Goal: Find specific fact: Find specific fact

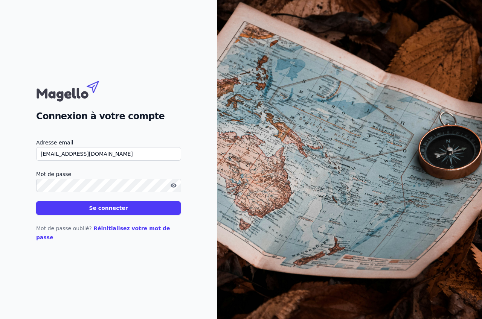
click at [106, 212] on button "Se connecter" at bounding box center [108, 208] width 145 height 14
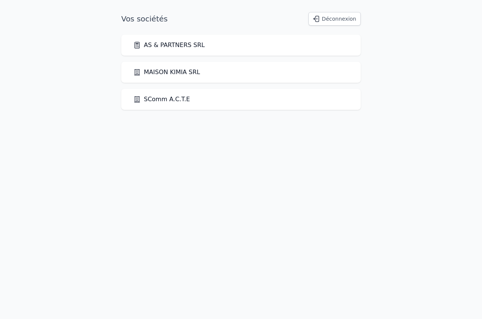
click at [168, 71] on link "MAISON KIMIA SRL" at bounding box center [166, 72] width 67 height 9
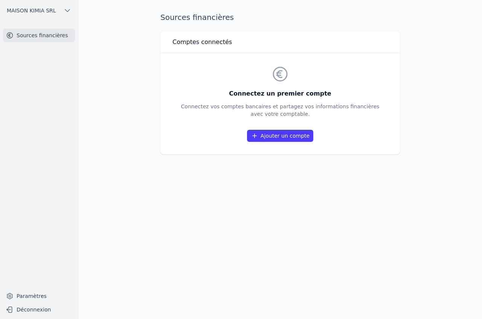
click at [68, 15] on button "MAISON KIMIA SRL" at bounding box center [39, 11] width 72 height 12
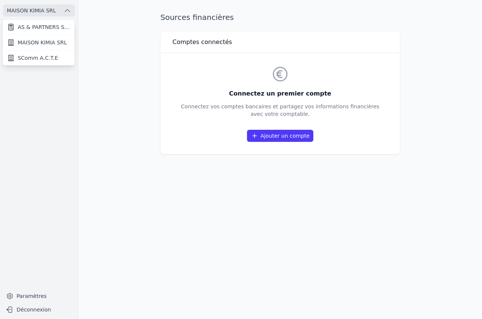
click at [53, 62] on link "SComm A.C.T.E" at bounding box center [39, 57] width 72 height 15
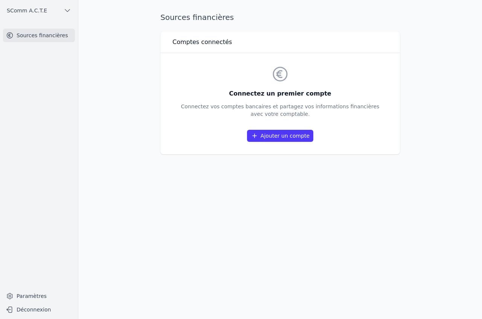
click at [67, 14] on icon "button" at bounding box center [68, 11] width 8 height 8
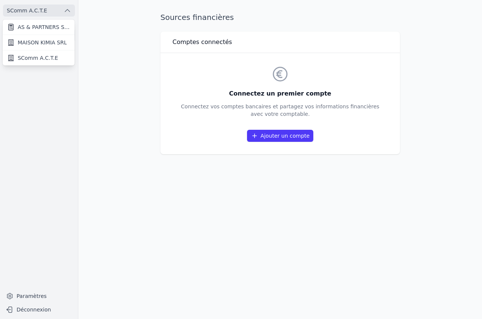
click at [58, 40] on span "MAISON KIMIA SRL" at bounding box center [42, 43] width 49 height 8
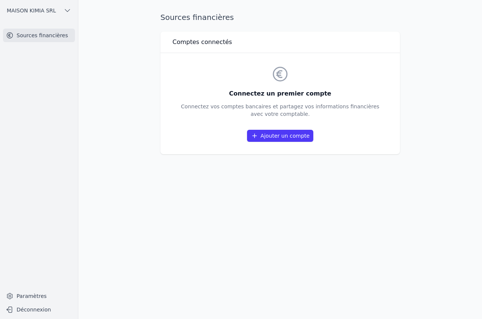
click at [62, 9] on button "MAISON KIMIA SRL" at bounding box center [39, 11] width 72 height 12
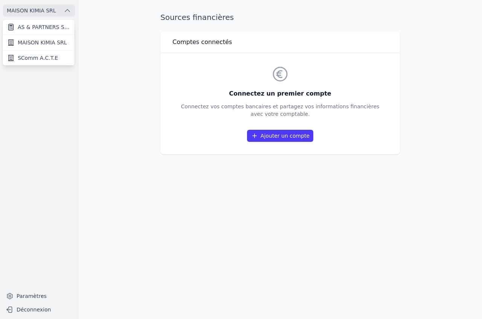
click at [59, 29] on span "AS & PARTNERS SRL" at bounding box center [44, 27] width 52 height 8
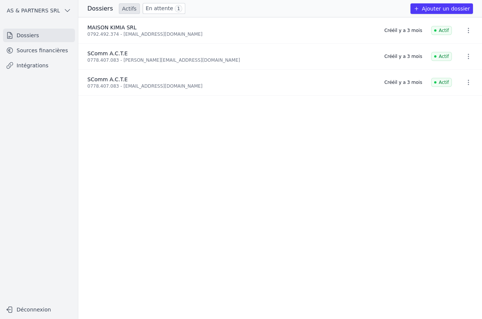
click at [111, 27] on span "MAISON KIMIA SRL" at bounding box center [111, 27] width 49 height 6
click at [40, 53] on link "Sources financières" at bounding box center [39, 51] width 72 height 14
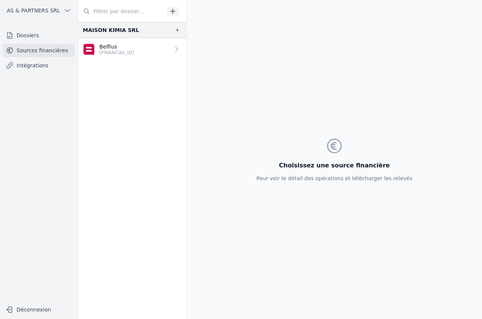
click at [134, 47] on p "Belfius" at bounding box center [116, 47] width 35 height 8
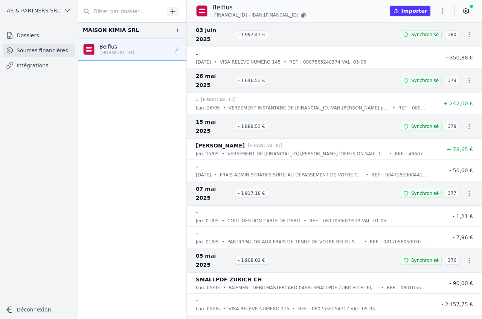
click at [396, 32] on div "03 juin 2025 - 1 997,41 € Synchronisé 380" at bounding box center [334, 34] width 295 height 25
click at [465, 15] on link at bounding box center [466, 11] width 14 height 12
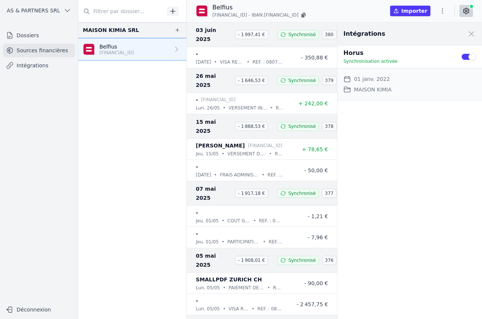
click at [465, 15] on link at bounding box center [466, 11] width 14 height 12
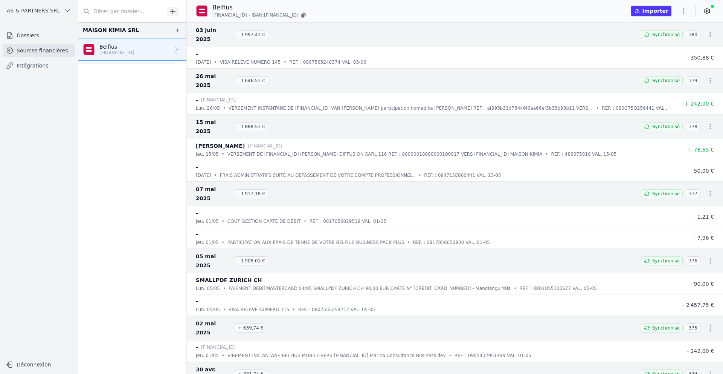
click at [482, 32] on span "Synchronisé" at bounding box center [665, 35] width 27 height 6
click at [131, 28] on div "MAISON KIMIA SRL" at bounding box center [111, 30] width 56 height 9
drag, startPoint x: 286, startPoint y: 14, endPoint x: 355, endPoint y: 9, distance: 69.0
click at [290, 14] on span "IBAN: [FINANCIAL_ID]" at bounding box center [275, 15] width 47 height 6
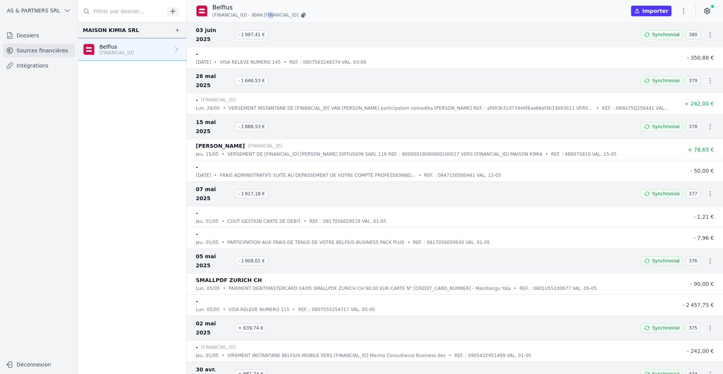
click at [482, 12] on icon "button" at bounding box center [684, 11] width 8 height 8
click at [482, 12] on div at bounding box center [361, 187] width 723 height 374
click at [51, 64] on link "Intégrations" at bounding box center [39, 66] width 72 height 14
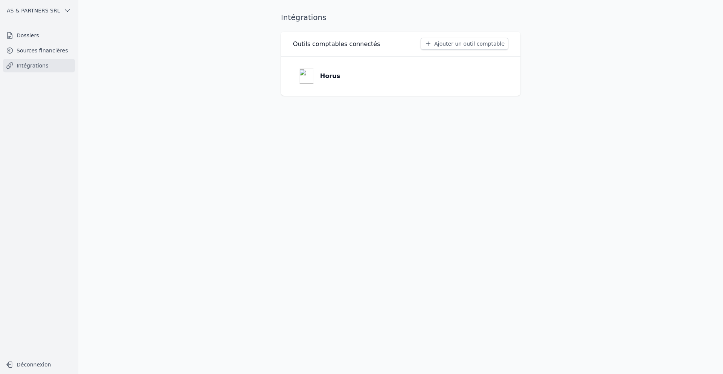
click at [61, 53] on link "Sources financières" at bounding box center [39, 51] width 72 height 14
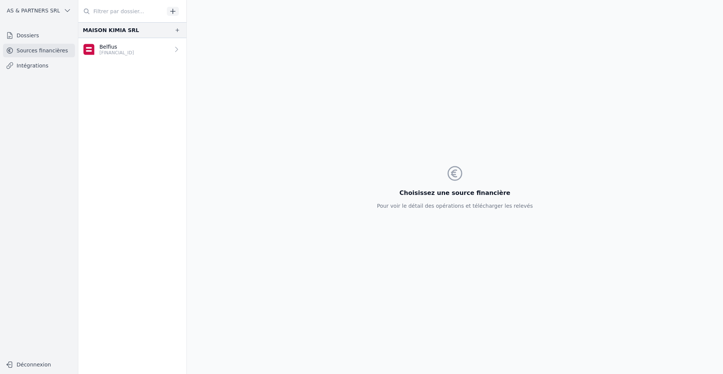
click at [64, 34] on link "Dossiers" at bounding box center [39, 36] width 72 height 14
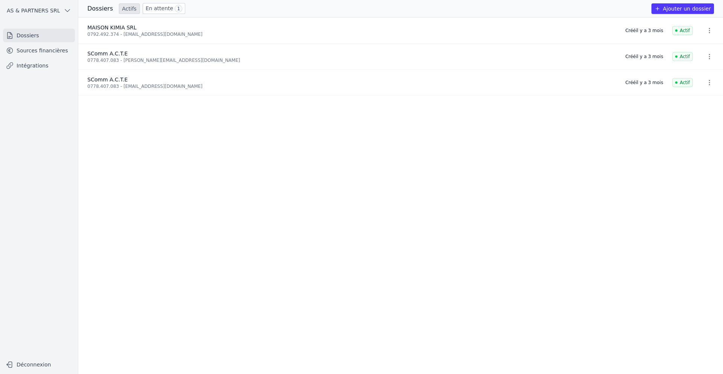
click at [60, 44] on link "Sources financières" at bounding box center [39, 51] width 72 height 14
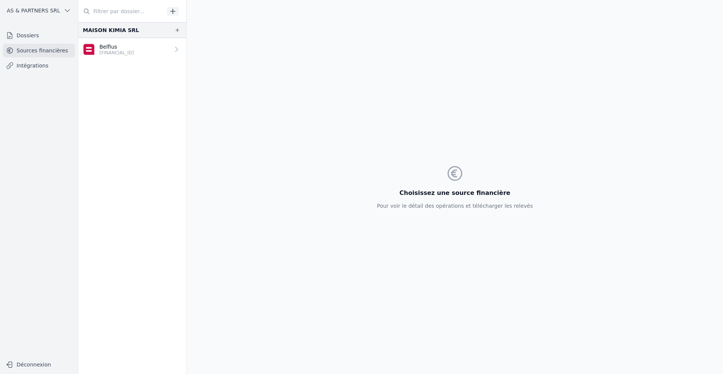
click at [181, 50] on link "Belfius [FINANCIAL_ID]" at bounding box center [132, 49] width 108 height 23
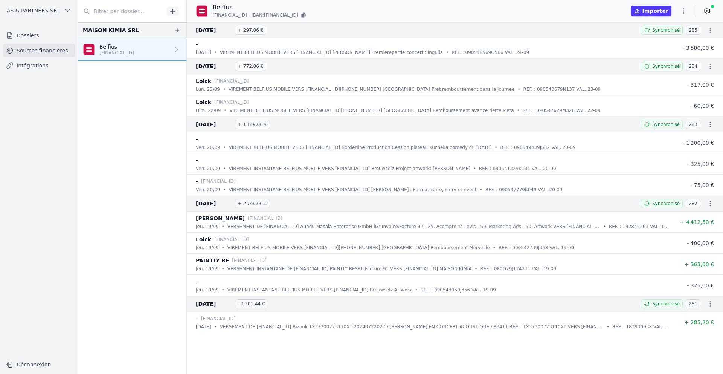
scroll to position [8934, 0]
